Goal: Navigation & Orientation: Find specific page/section

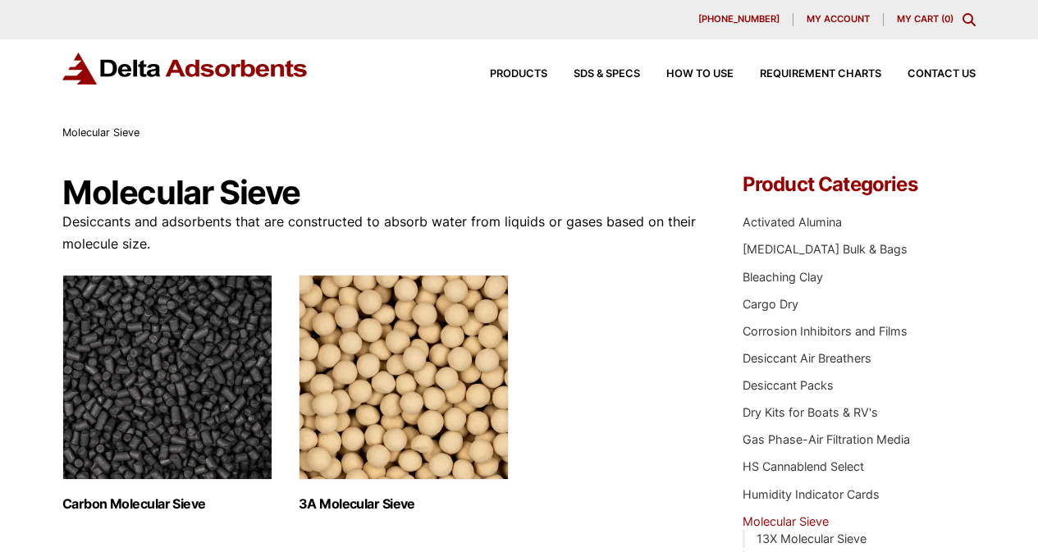
click at [100, 480] on img "Visit product category Carbon Molecular Sieve" at bounding box center [167, 377] width 210 height 205
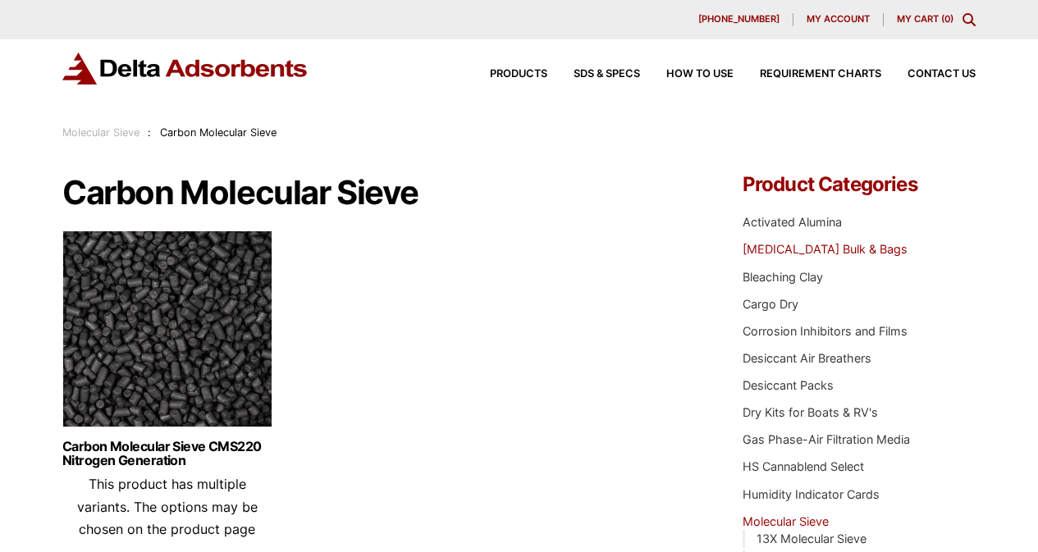
click at [759, 256] on link "[MEDICAL_DATA] Bulk & Bags" at bounding box center [825, 249] width 165 height 14
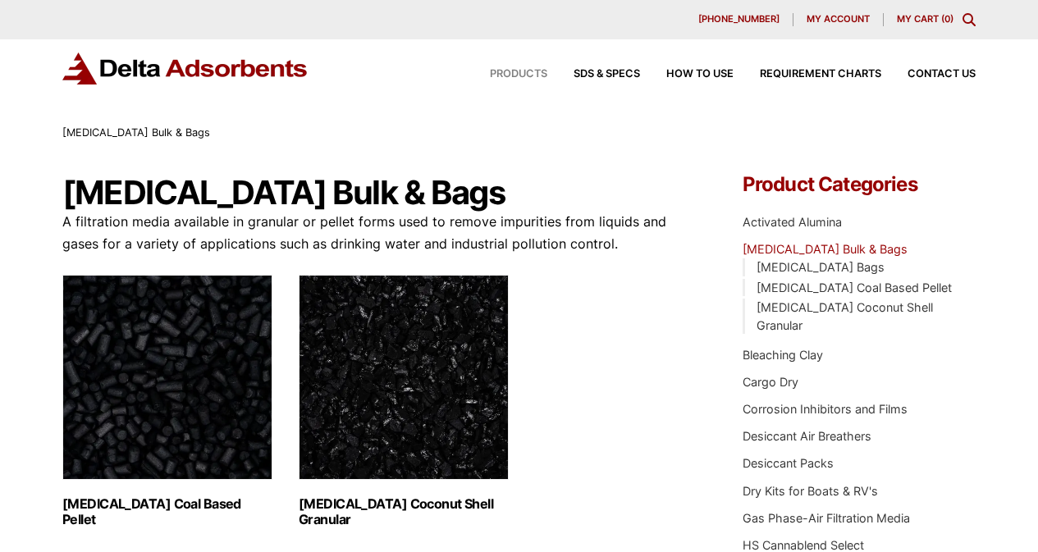
click at [475, 80] on div "Products" at bounding box center [506, 74] width 84 height 11
